Goal: Task Accomplishment & Management: Use online tool/utility

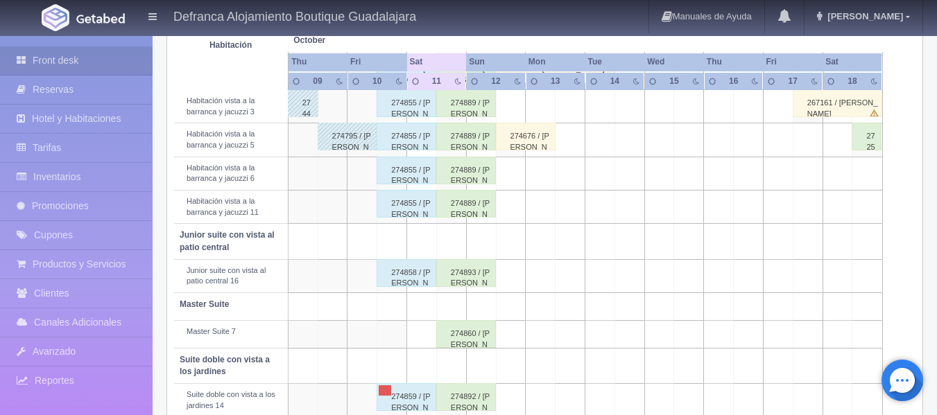
scroll to position [634, 0]
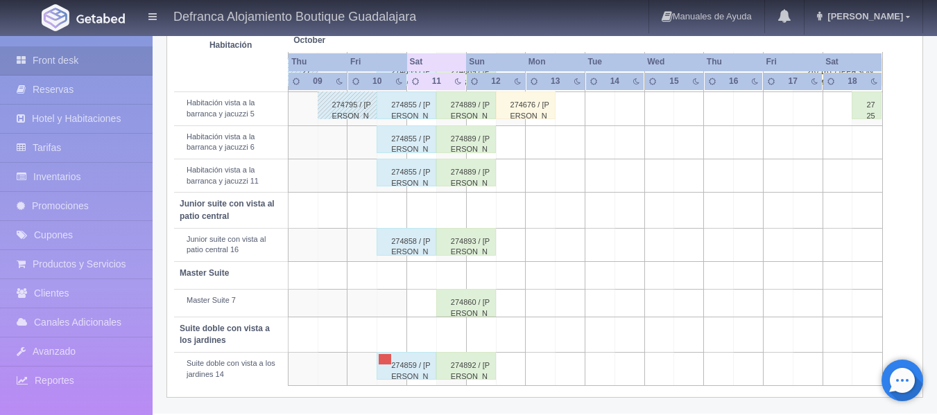
click at [399, 362] on div "274859 / [PERSON_NAME]" at bounding box center [407, 366] width 60 height 28
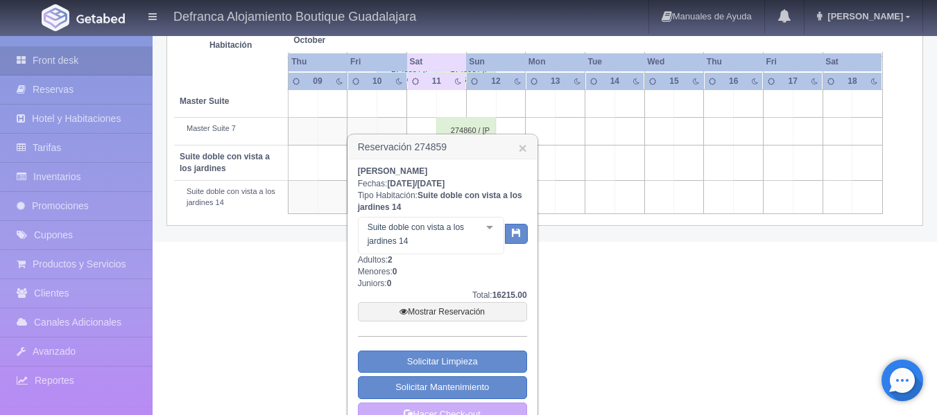
scroll to position [831, 0]
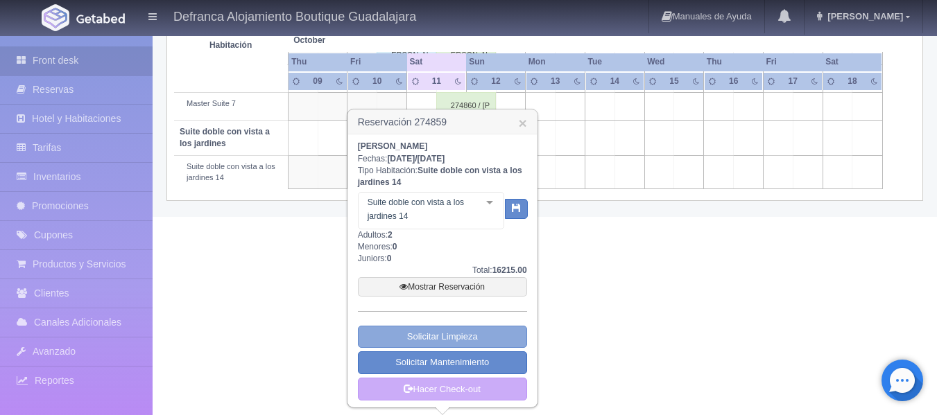
click at [472, 334] on link "Solicitar Limpieza" at bounding box center [442, 337] width 169 height 23
select select "Limpieza"
select select "1389_Suite doble con vista a los jardines 14"
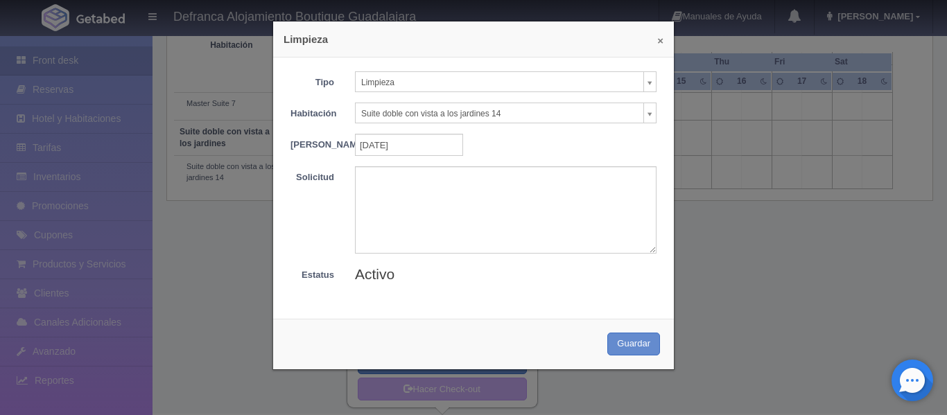
click at [658, 42] on button "×" at bounding box center [661, 40] width 6 height 10
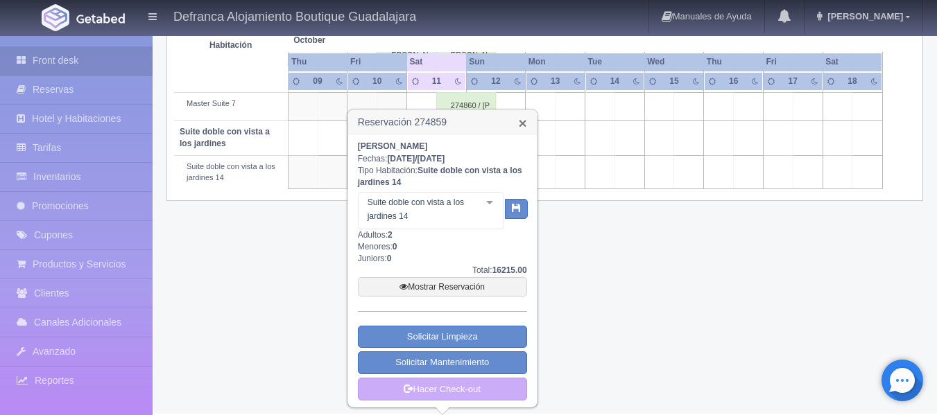
click at [526, 122] on link "×" at bounding box center [522, 123] width 8 height 15
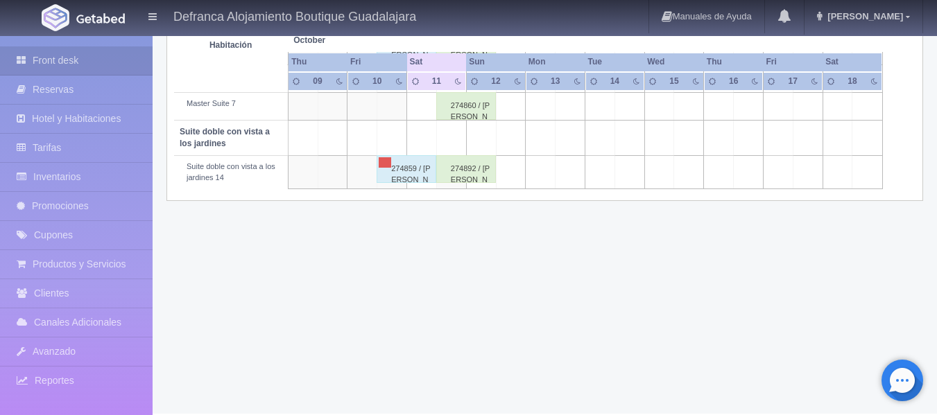
scroll to position [830, 0]
click at [380, 162] on link at bounding box center [385, 164] width 12 height 10
type input "10-10-2025"
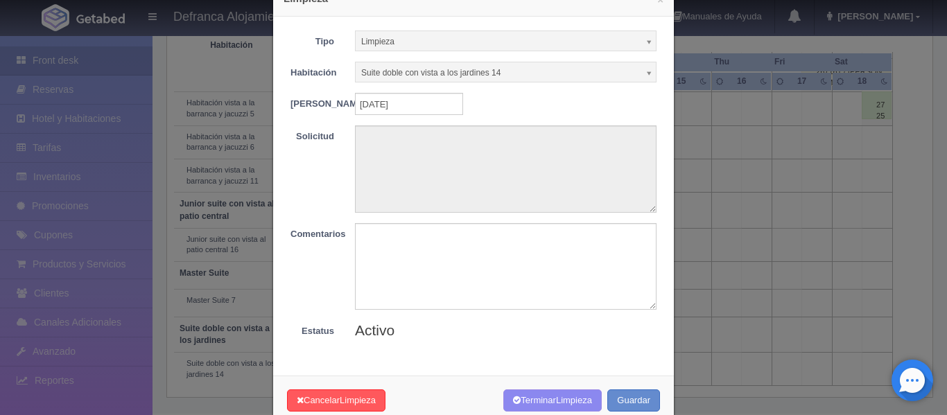
scroll to position [81, 0]
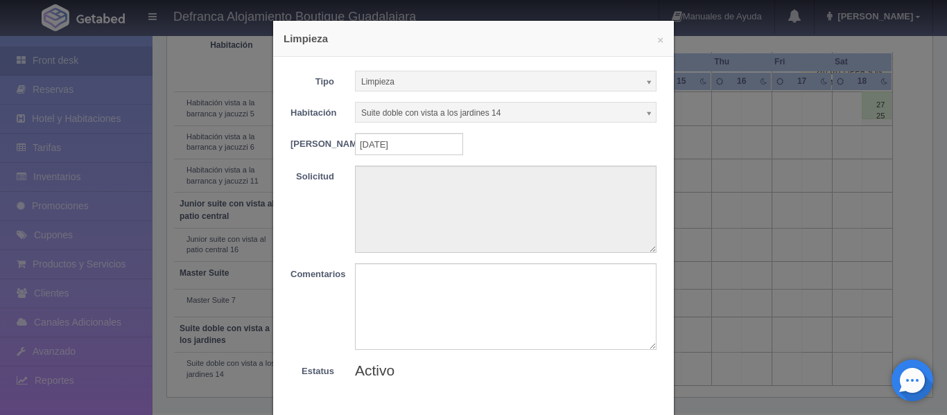
scroll to position [0, 0]
click at [644, 80] on b at bounding box center [650, 83] width 12 height 18
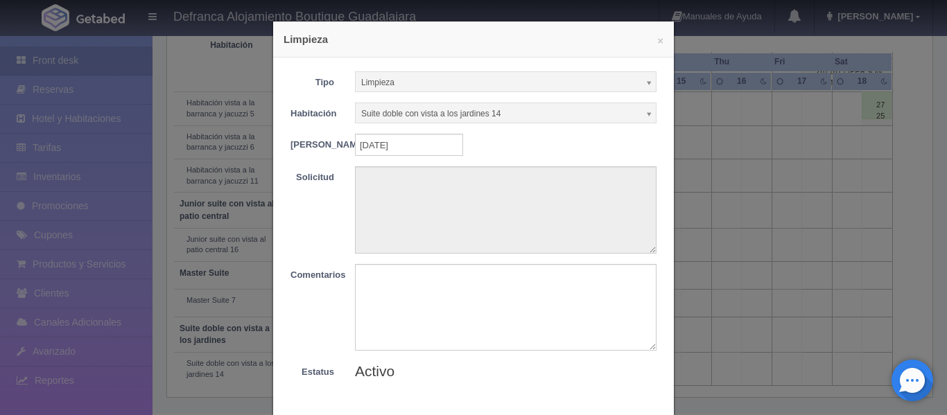
click at [644, 80] on b at bounding box center [650, 83] width 12 height 18
click at [644, 114] on b at bounding box center [650, 114] width 12 height 18
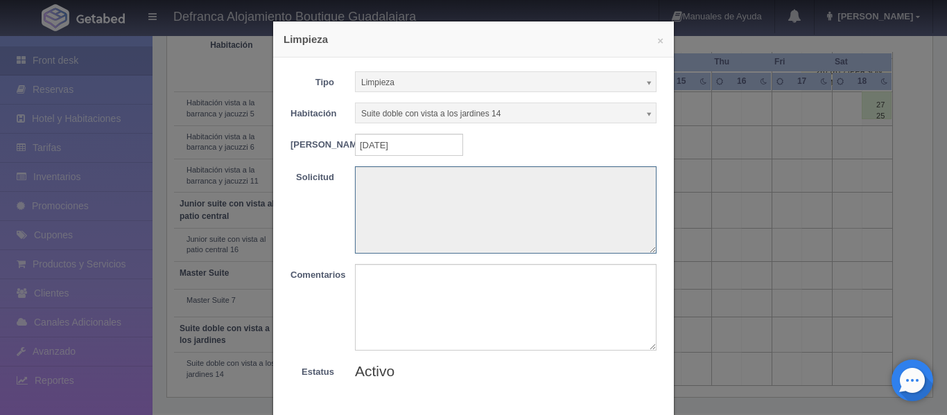
click at [487, 206] on textarea at bounding box center [506, 209] width 302 height 87
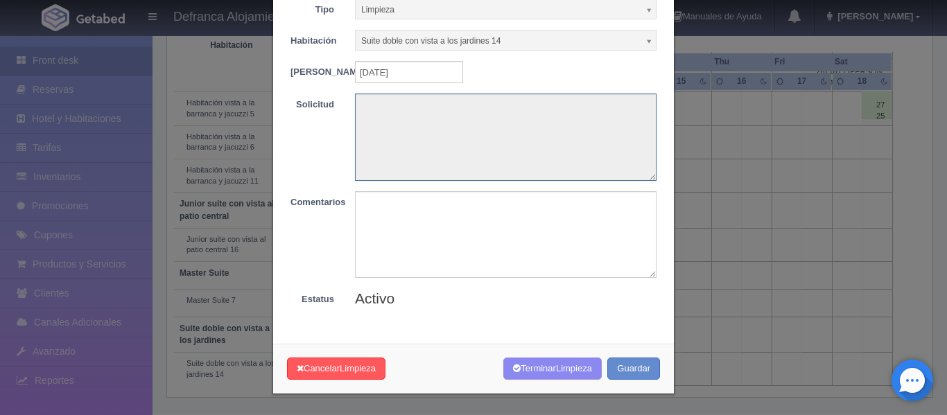
scroll to position [81, 0]
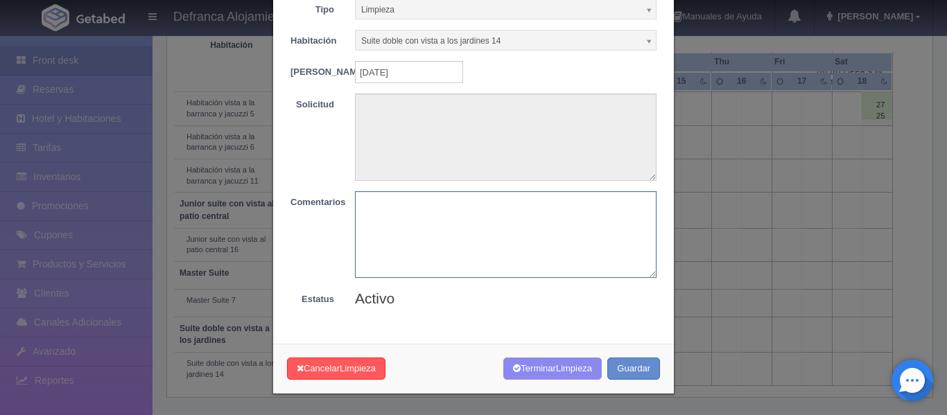
click at [487, 206] on textarea at bounding box center [506, 234] width 302 height 87
type textarea "l"
type textarea "LIMPIEZA TERMINADA"
click at [565, 370] on span "Limpieza" at bounding box center [574, 368] width 36 height 10
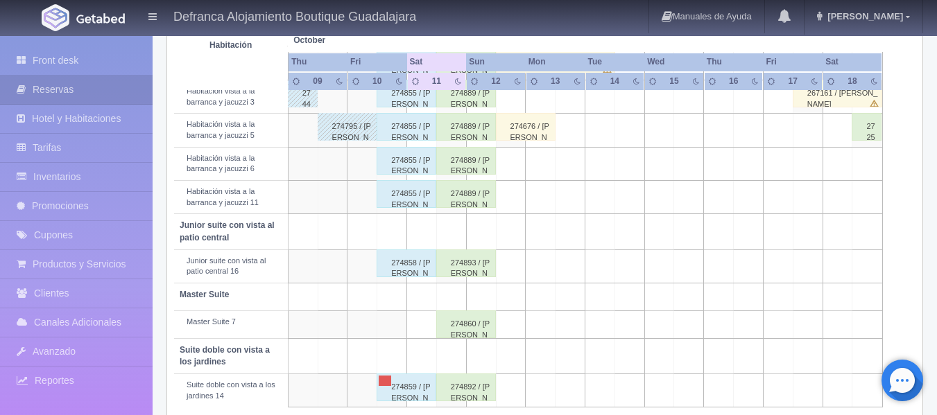
scroll to position [634, 0]
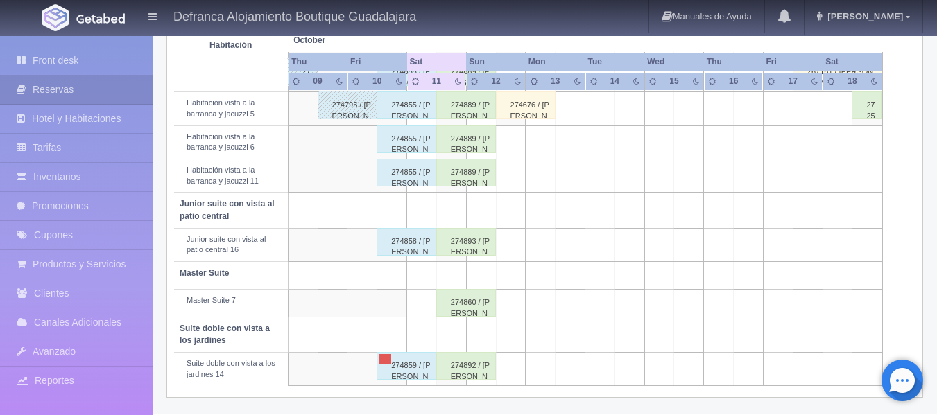
click at [397, 367] on div "274859 / [PERSON_NAME]" at bounding box center [407, 366] width 60 height 28
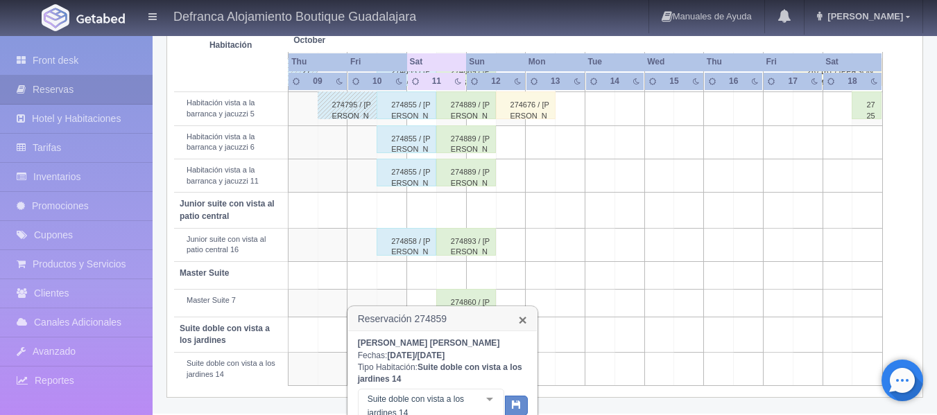
click at [525, 323] on link "×" at bounding box center [522, 320] width 8 height 15
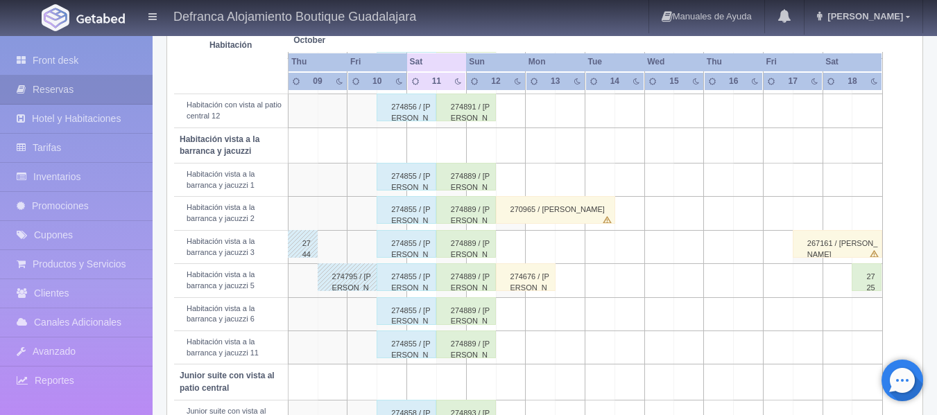
scroll to position [495, 0]
